Goal: Information Seeking & Learning: Learn about a topic

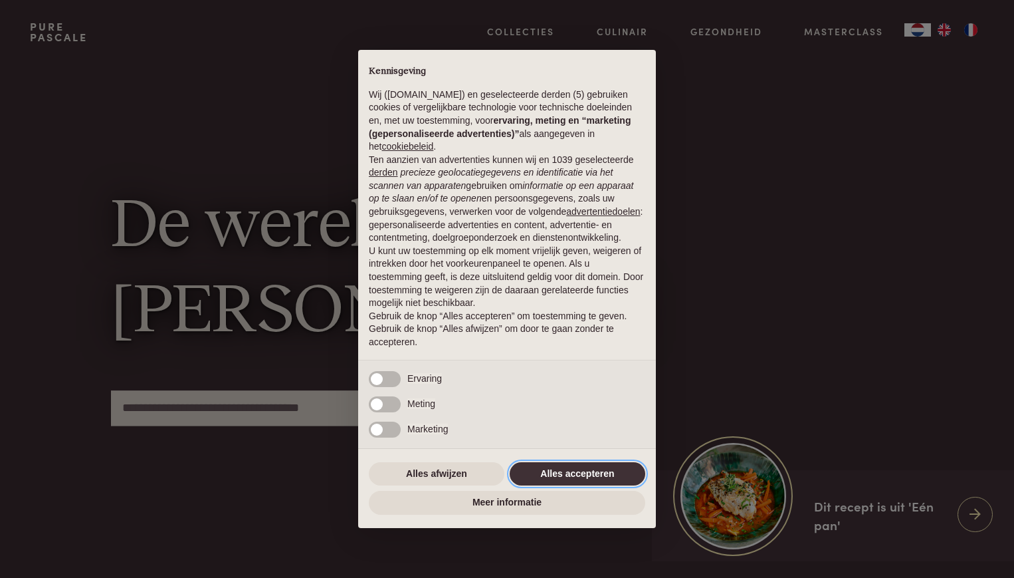
click at [564, 473] on button "Alles accepteren" at bounding box center [578, 474] width 136 height 24
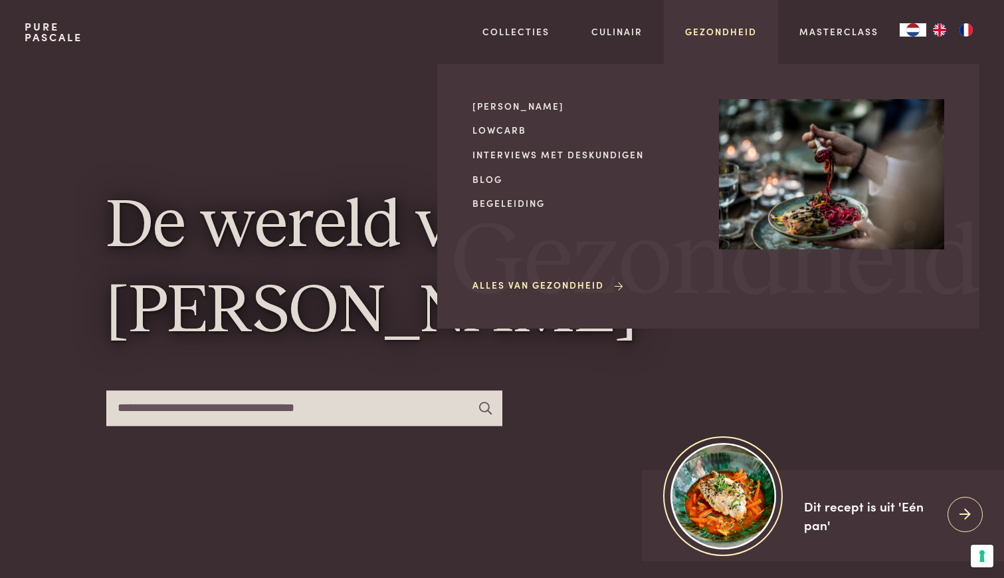
click at [713, 36] on link "Gezondheid" at bounding box center [721, 32] width 72 height 14
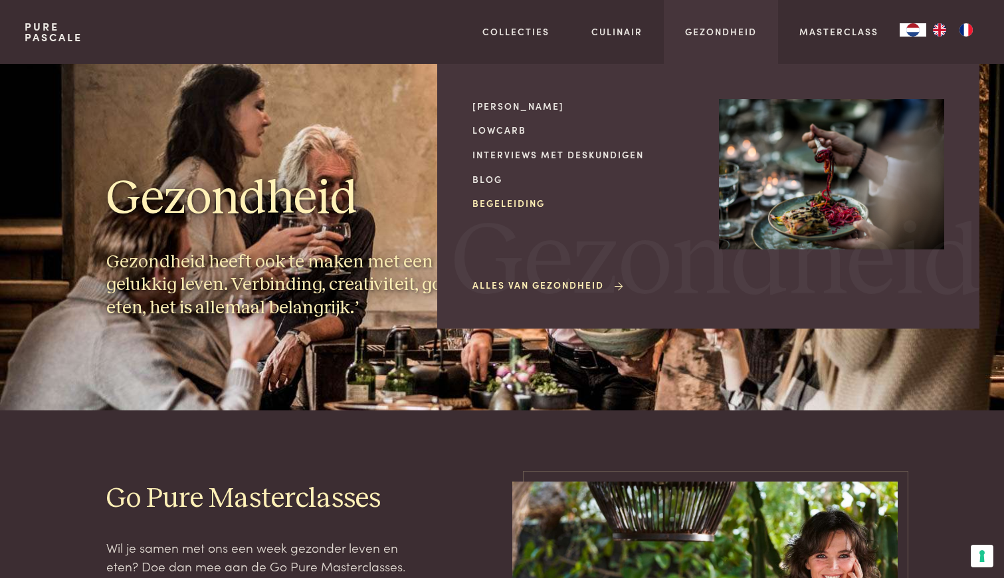
click at [507, 199] on link "Begeleiding" at bounding box center [585, 203] width 225 height 14
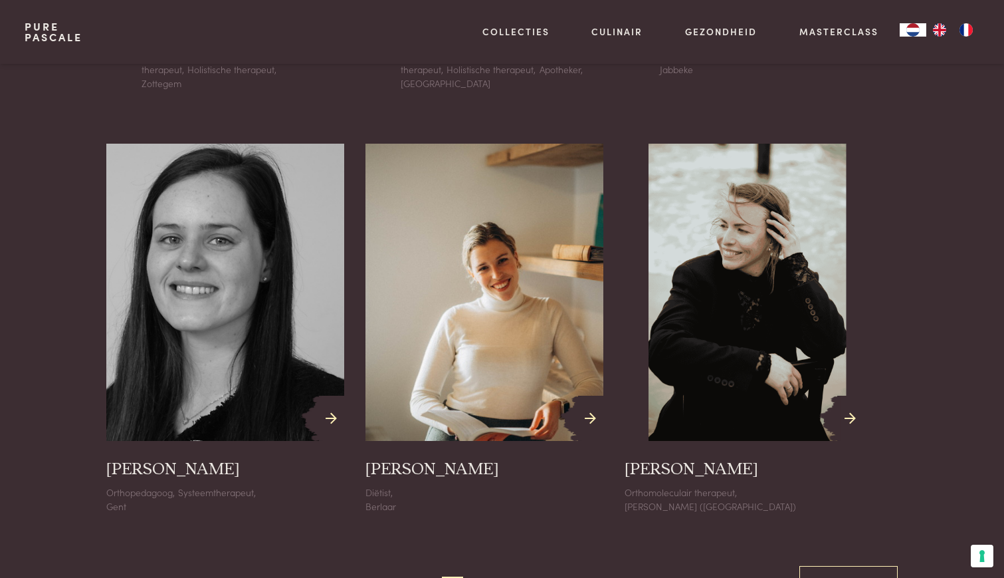
scroll to position [1662, 0]
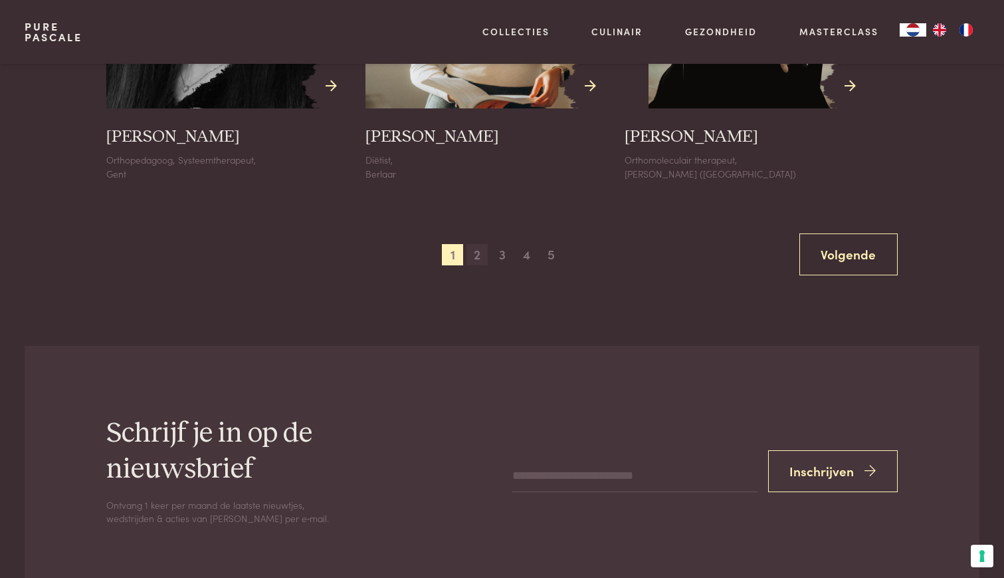
click at [482, 256] on span "2" at bounding box center [477, 254] width 21 height 21
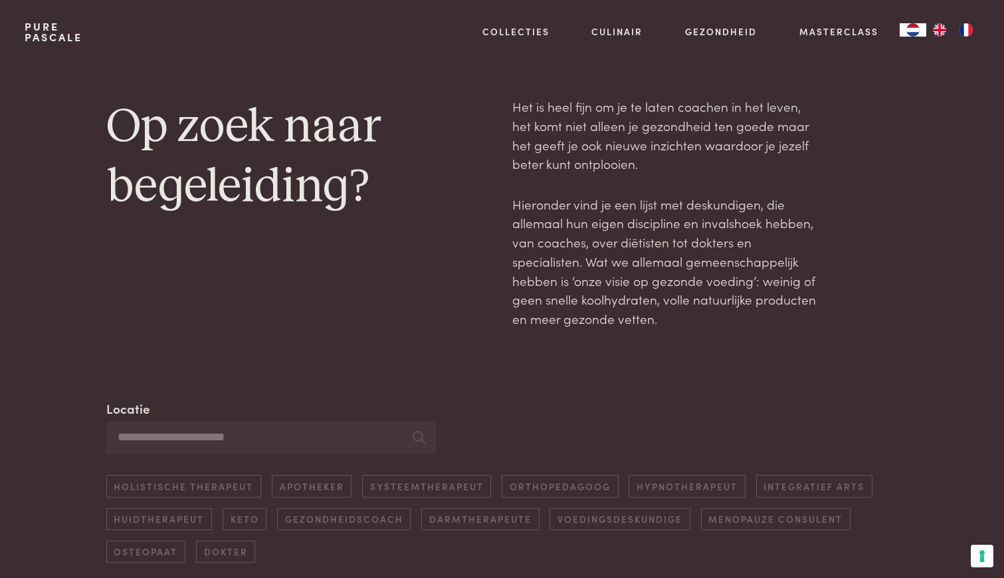
scroll to position [0, 0]
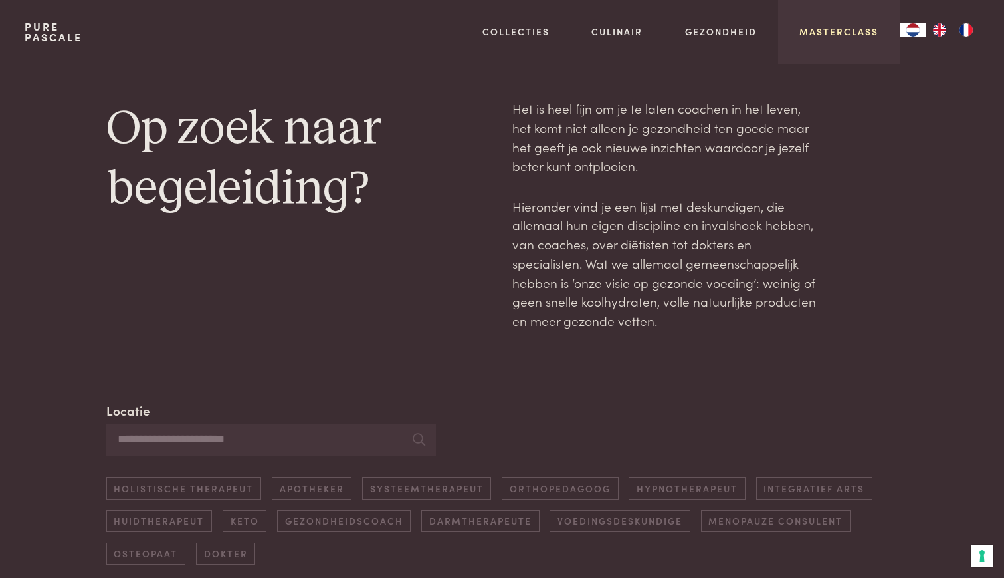
click at [830, 35] on link "Masterclass" at bounding box center [839, 32] width 79 height 14
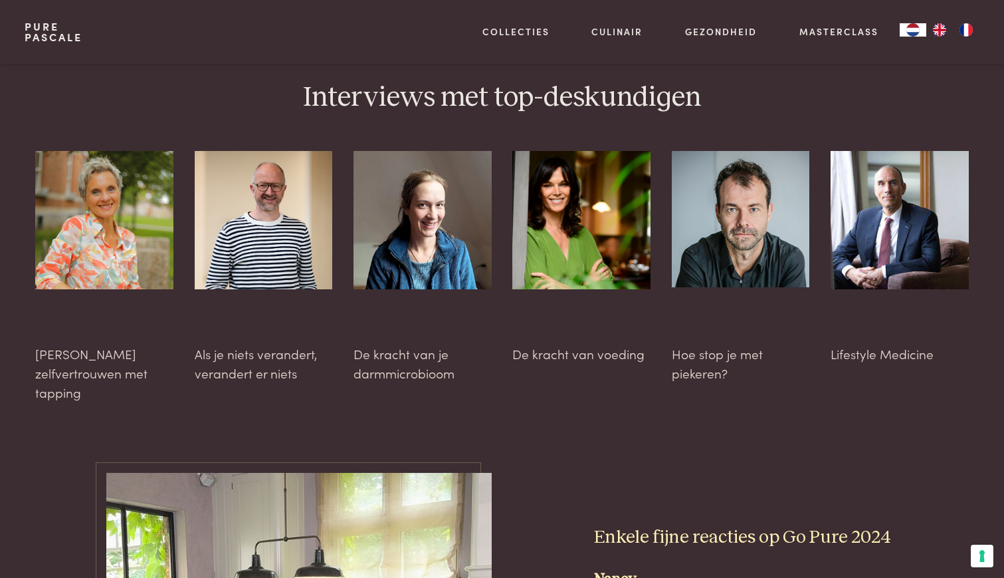
scroll to position [4055, 0]
